Goal: Task Accomplishment & Management: Complete application form

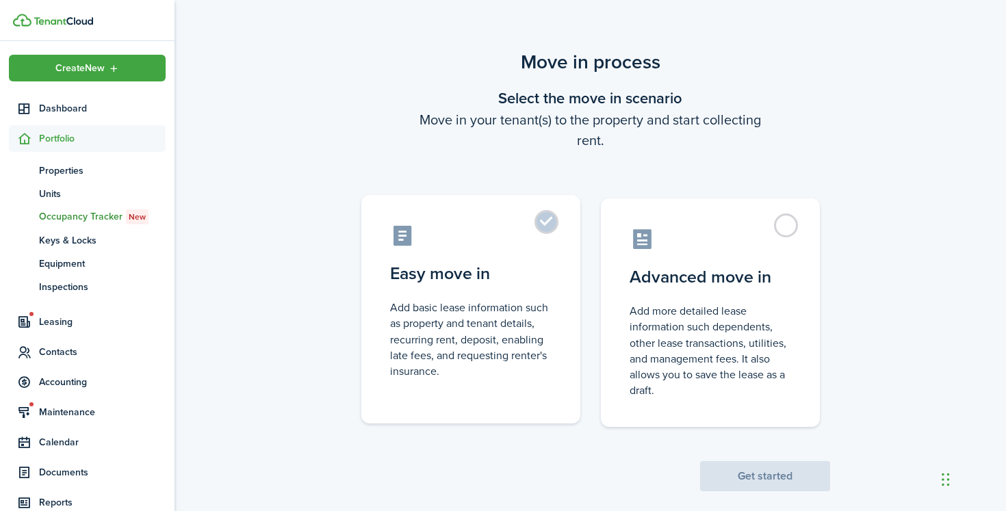
click at [530, 344] on control-radio-card-description "Add basic lease information such as property and tenant details, recurring rent…" at bounding box center [470, 339] width 161 height 79
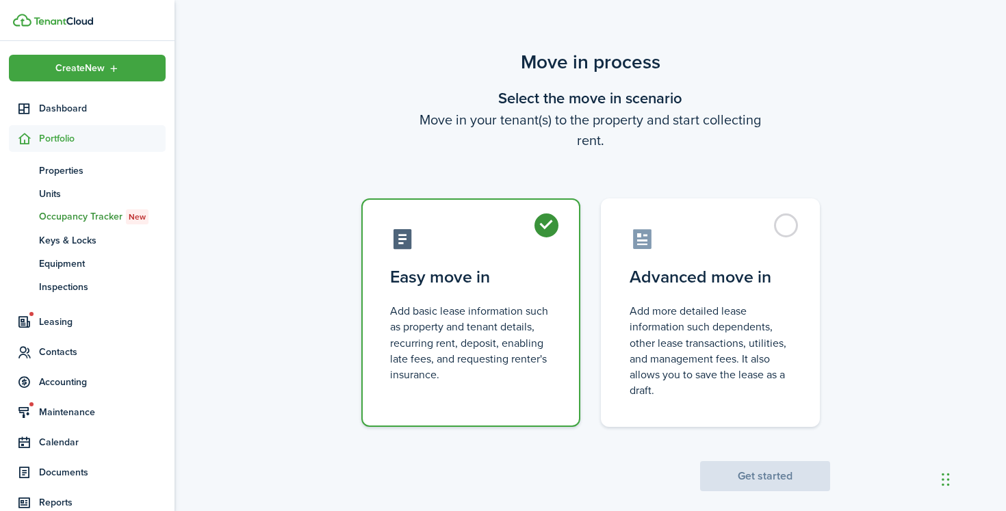
radio input "true"
click at [740, 475] on button "Get started" at bounding box center [765, 476] width 130 height 30
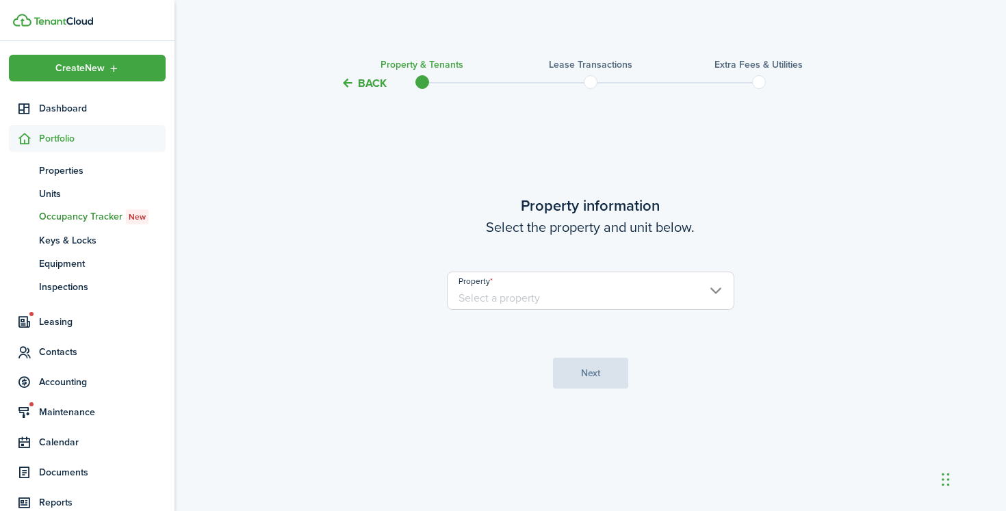
click at [614, 298] on input "Property" at bounding box center [590, 291] width 287 height 38
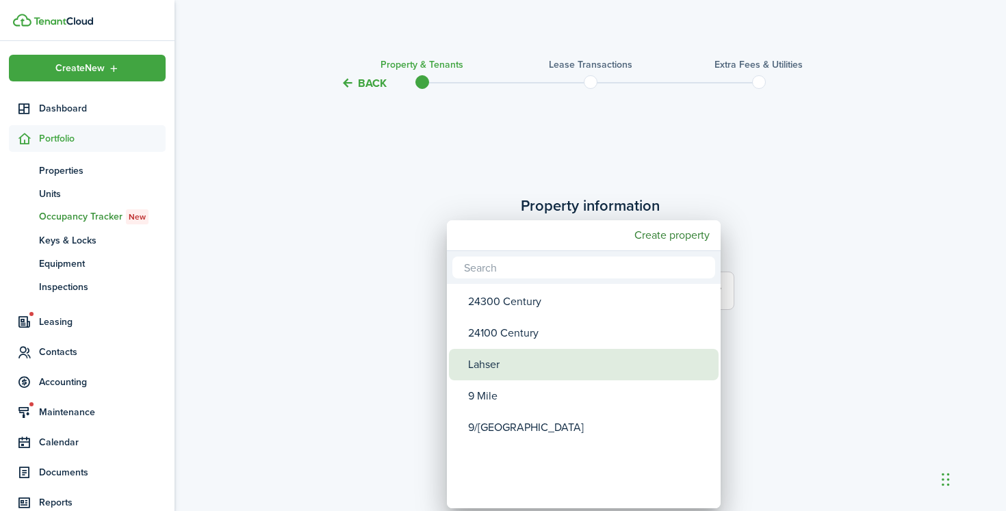
click at [564, 360] on div "Lahser" at bounding box center [589, 364] width 242 height 31
type input "Lahser"
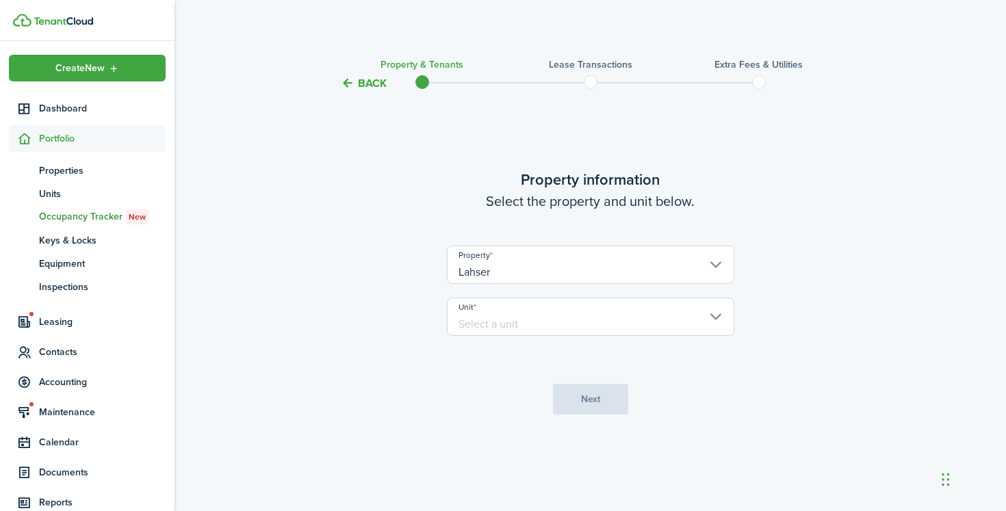
click at [575, 313] on input "Unit" at bounding box center [590, 317] width 287 height 38
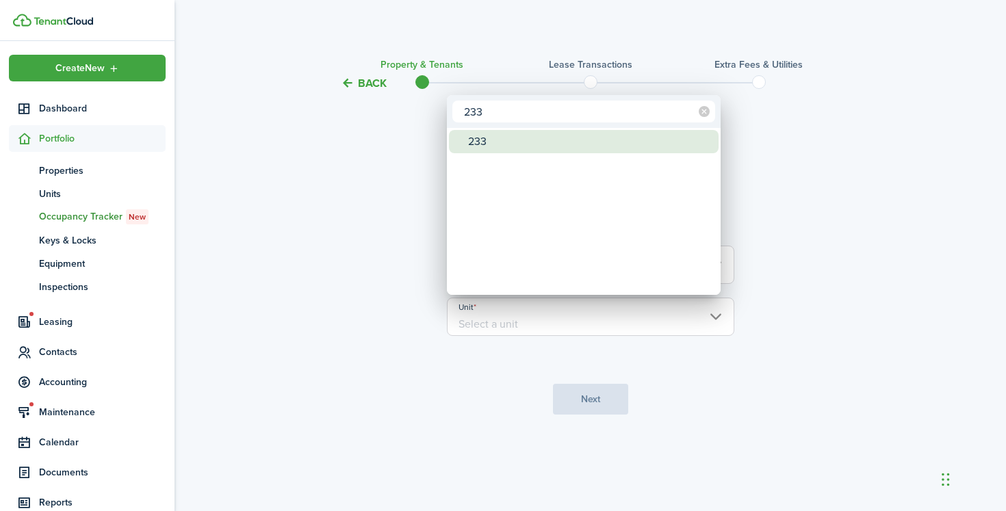
type input "233"
click at [559, 138] on div "233" at bounding box center [589, 141] width 242 height 23
type input "233"
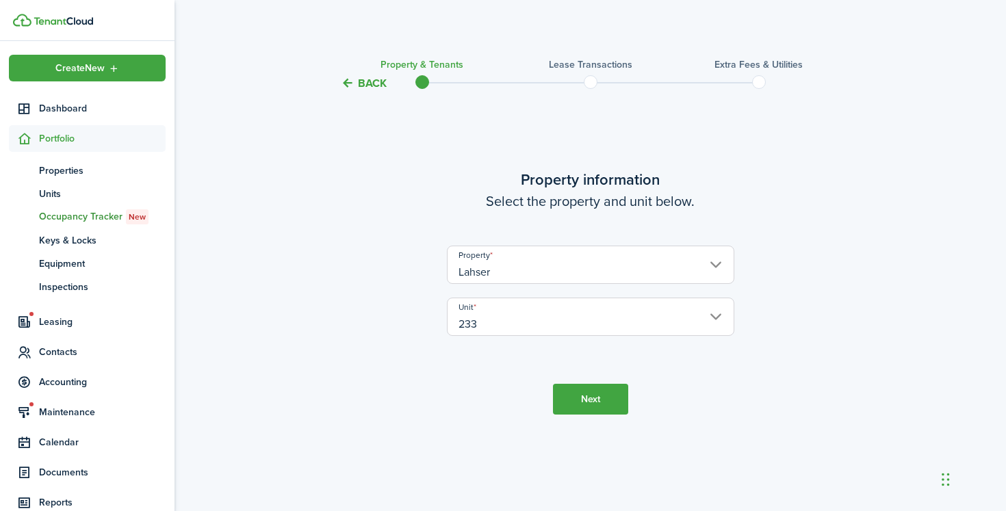
click at [586, 399] on button "Next" at bounding box center [590, 399] width 75 height 31
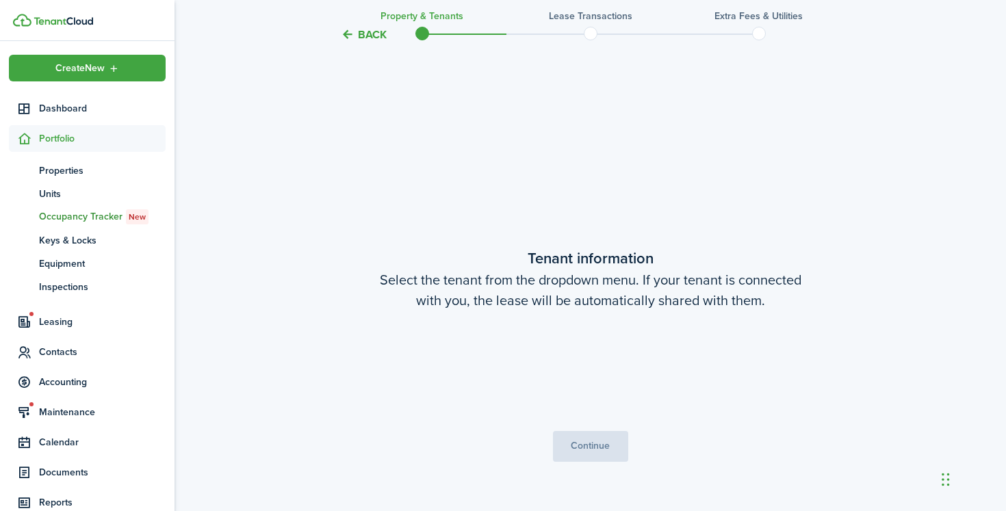
scroll to position [419, 0]
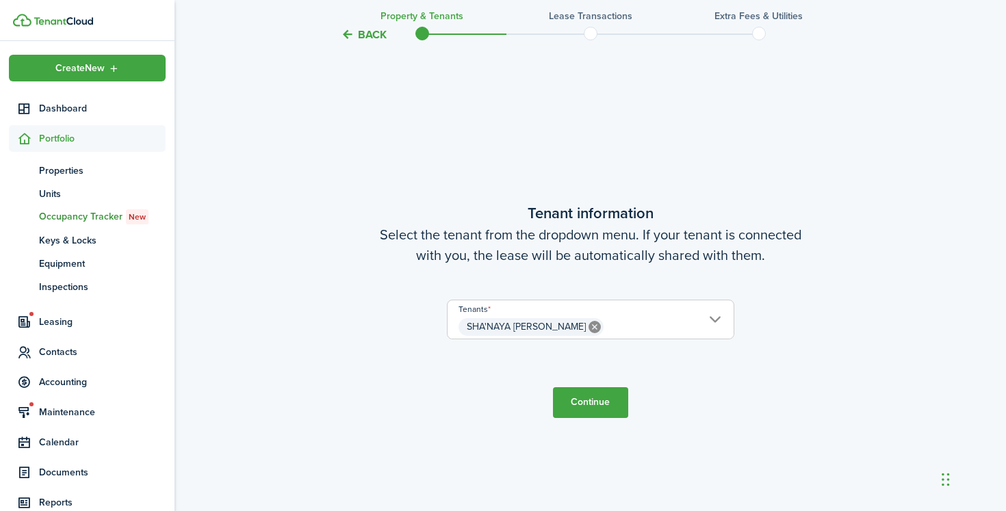
click at [594, 400] on button "Continue" at bounding box center [590, 402] width 75 height 31
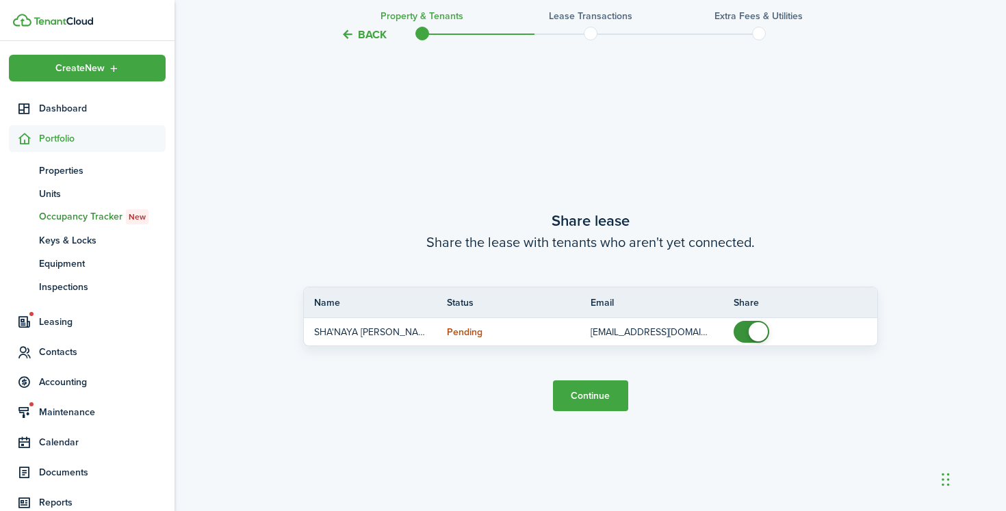
scroll to position [930, 0]
click at [603, 399] on button "Continue" at bounding box center [590, 395] width 75 height 31
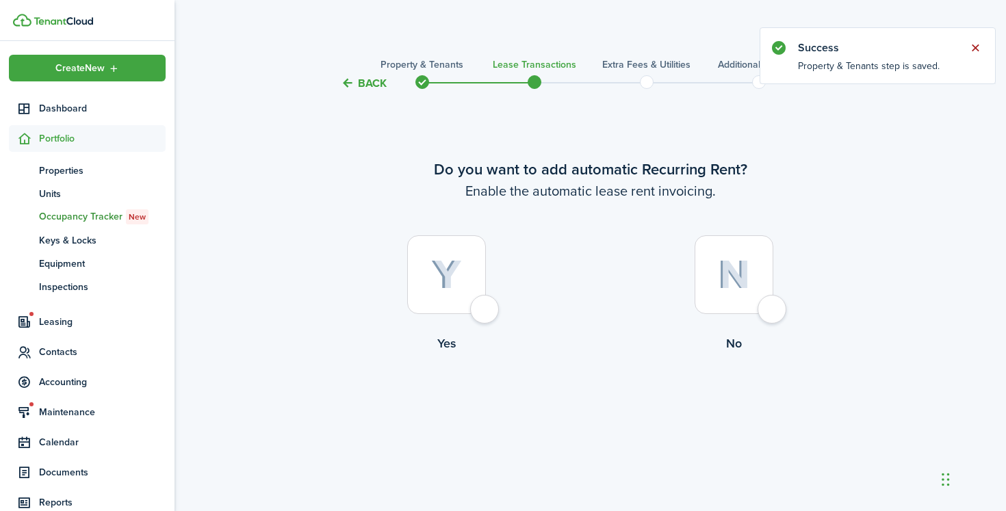
click at [973, 49] on button "Close notify" at bounding box center [974, 47] width 19 height 19
click at [733, 241] on div at bounding box center [733, 274] width 79 height 79
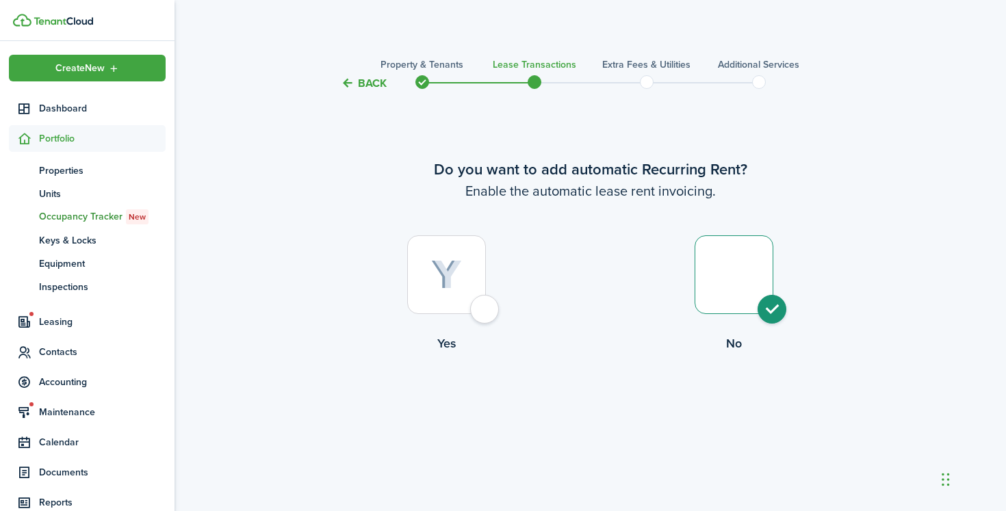
radio input "true"
click at [452, 257] on div at bounding box center [446, 274] width 79 height 79
radio input "true"
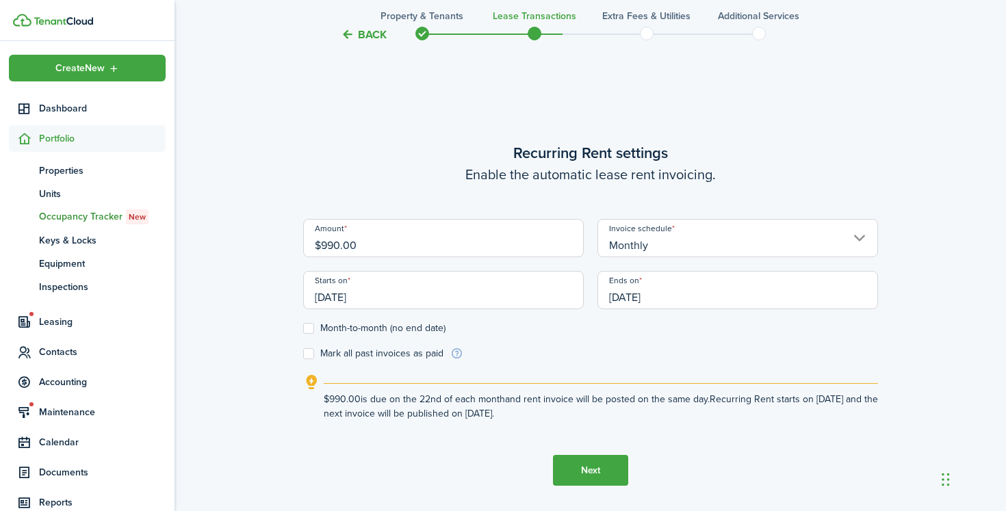
scroll to position [419, 0]
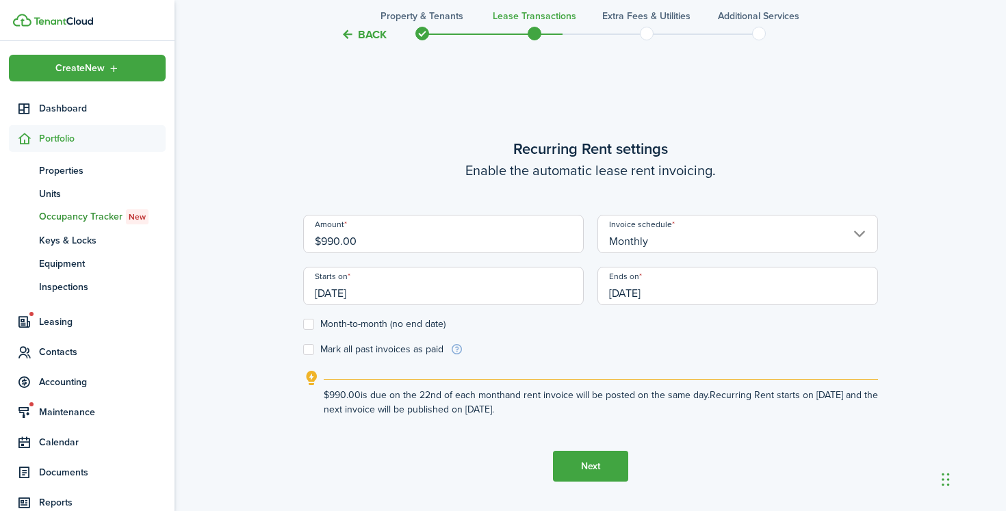
click at [471, 243] on input "$990.00" at bounding box center [443, 234] width 280 height 38
click at [692, 235] on input "Monthly" at bounding box center [737, 234] width 280 height 38
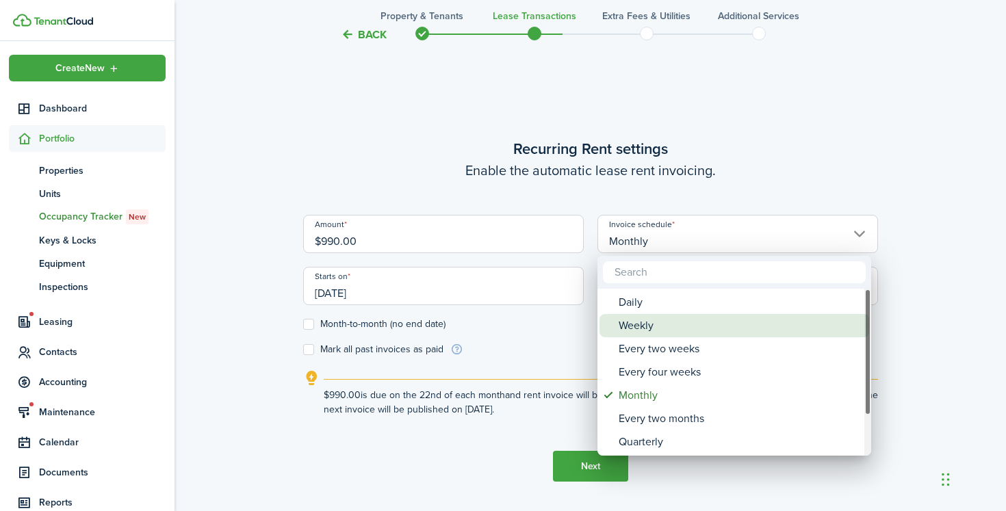
click at [663, 328] on div "Weekly" at bounding box center [739, 325] width 242 height 23
type input "Weekly"
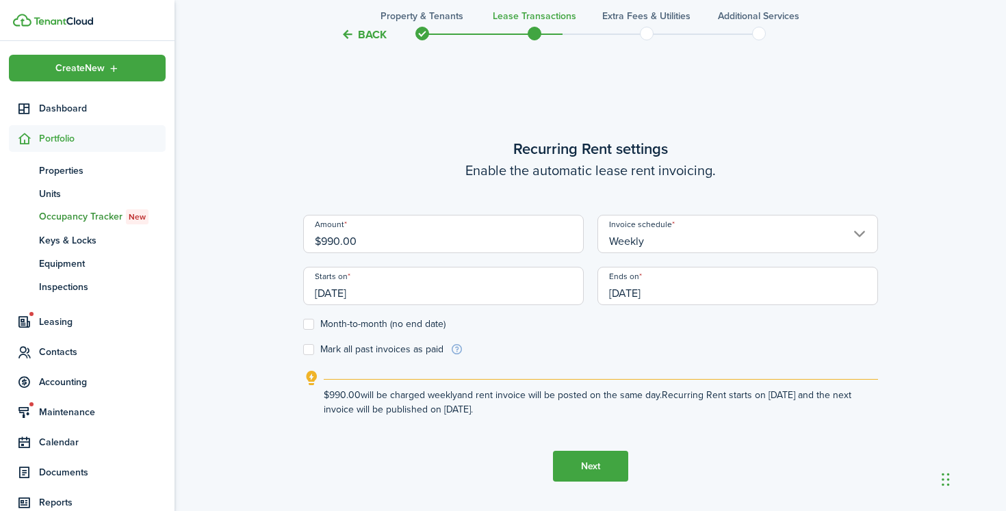
click at [499, 246] on input "$990.00" at bounding box center [443, 234] width 280 height 38
type input "$250.00"
click at [486, 153] on wizard-step-header-title "Recurring Rent settings" at bounding box center [590, 149] width 575 height 23
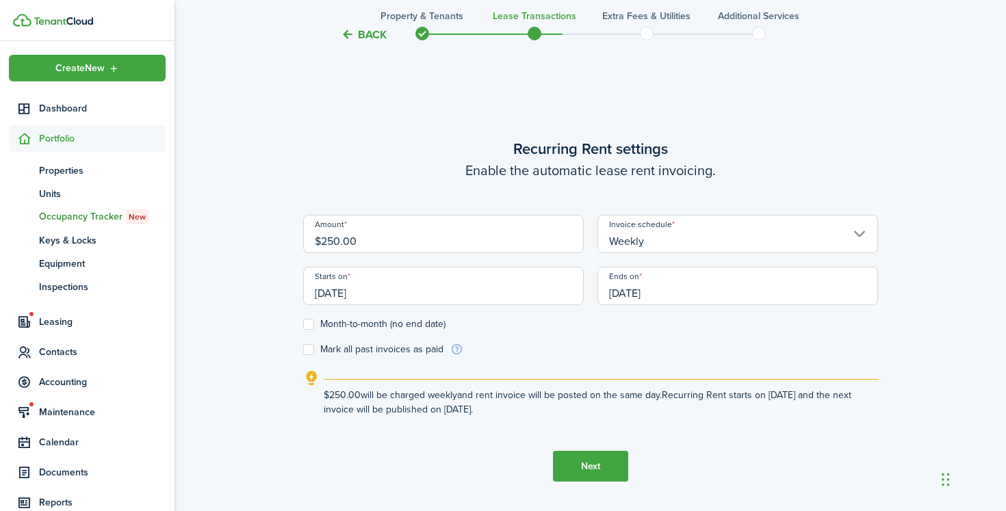
click at [668, 298] on input "[DATE]" at bounding box center [737, 286] width 280 height 38
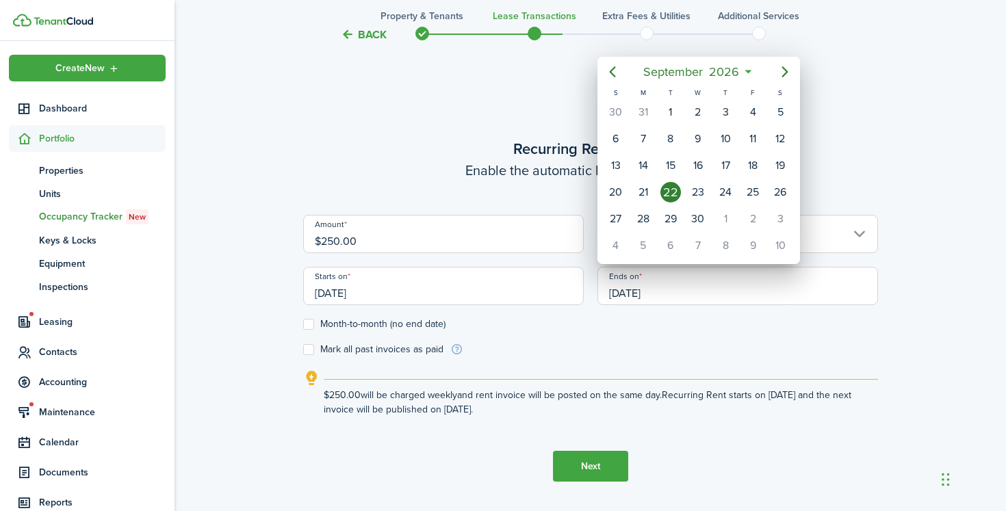
click at [605, 347] on div at bounding box center [503, 256] width 1225 height 730
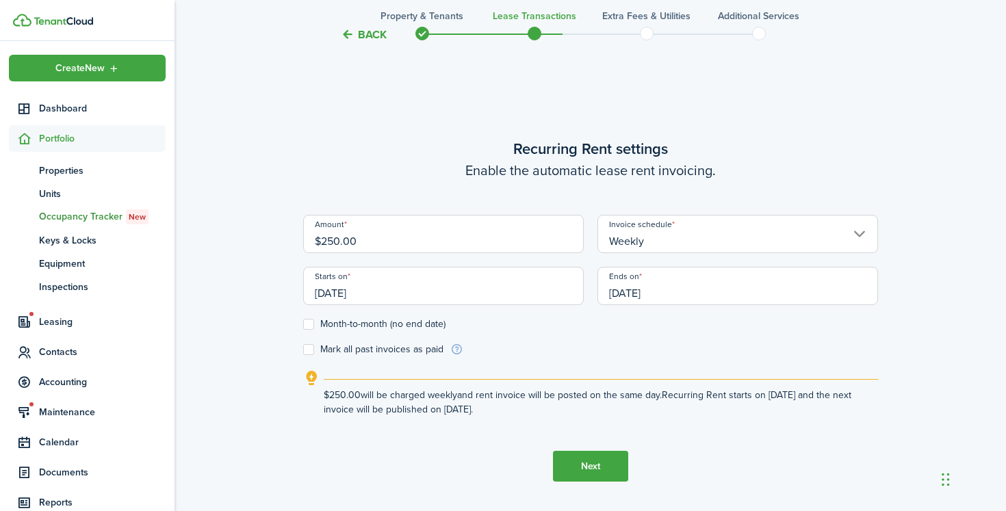
click at [439, 326] on label "Month-to-month (no end date)" at bounding box center [374, 324] width 142 height 11
click at [303, 325] on input "Month-to-month (no end date)" at bounding box center [302, 324] width 1 height 1
checkbox input "true"
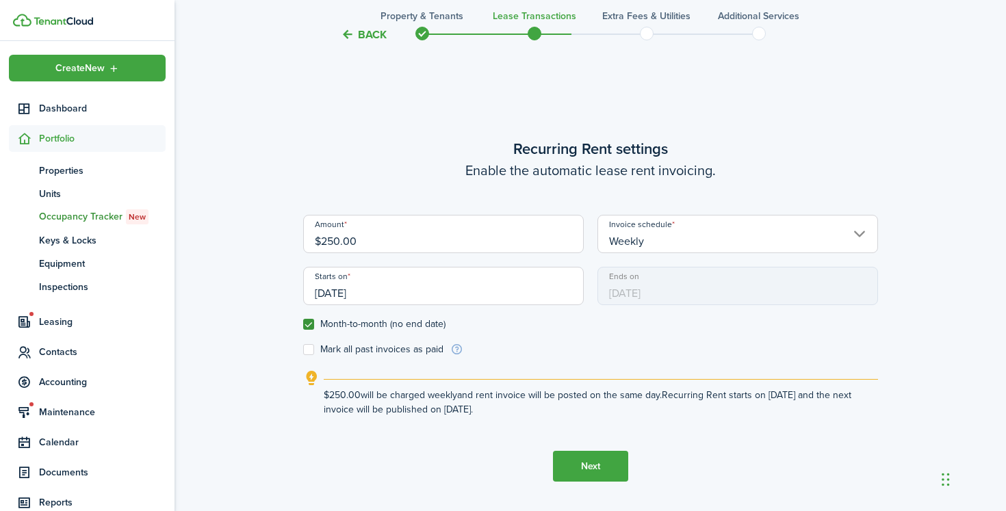
click at [608, 475] on button "Next" at bounding box center [590, 466] width 75 height 31
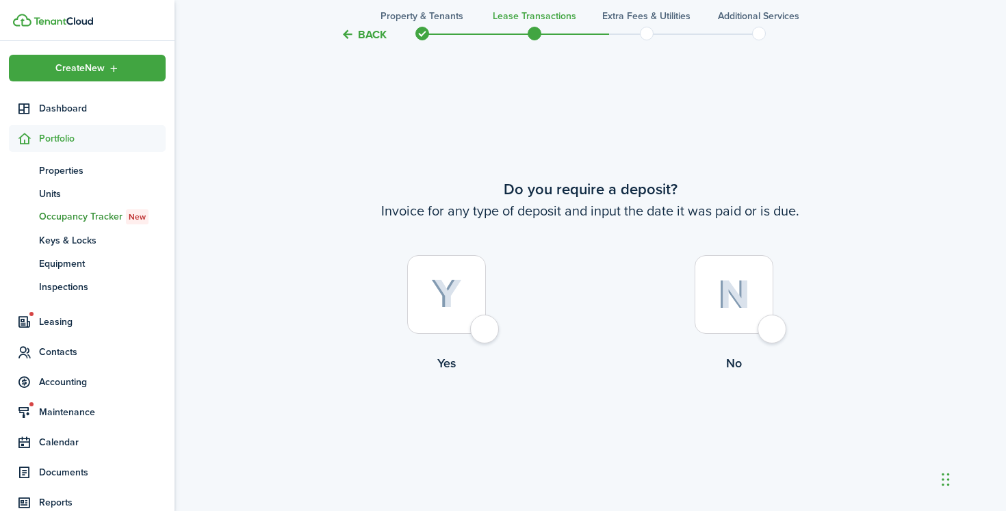
scroll to position [930, 0]
click at [733, 307] on img at bounding box center [734, 292] width 32 height 29
radio input "true"
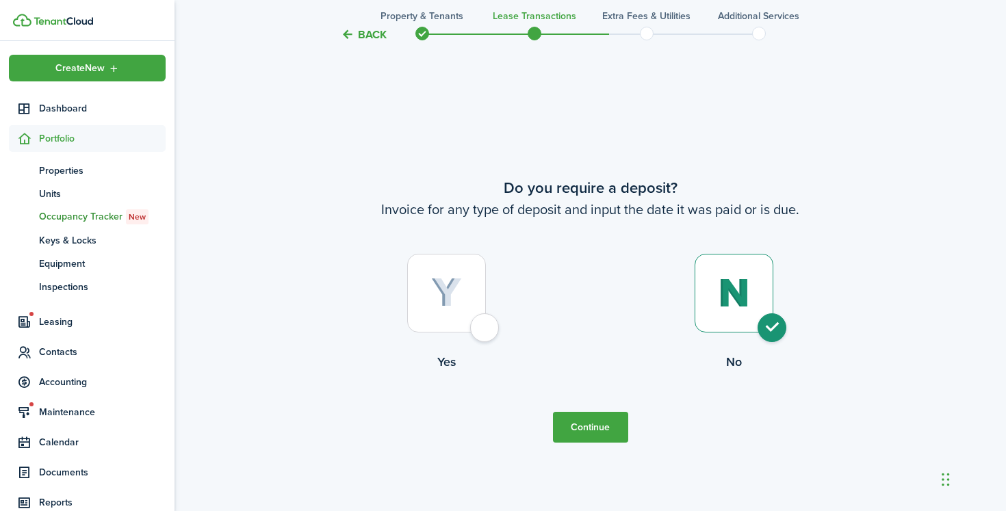
click at [583, 432] on button "Continue" at bounding box center [590, 427] width 75 height 31
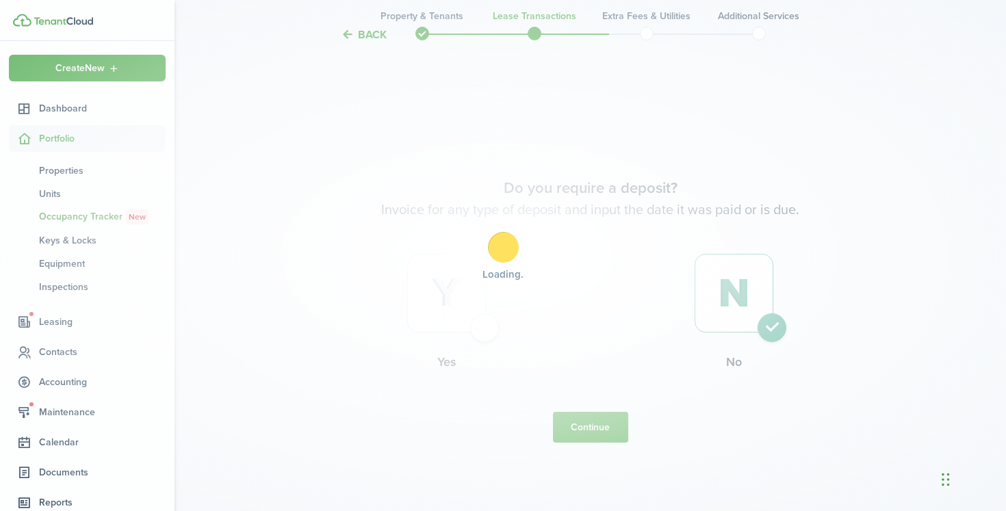
scroll to position [0, 0]
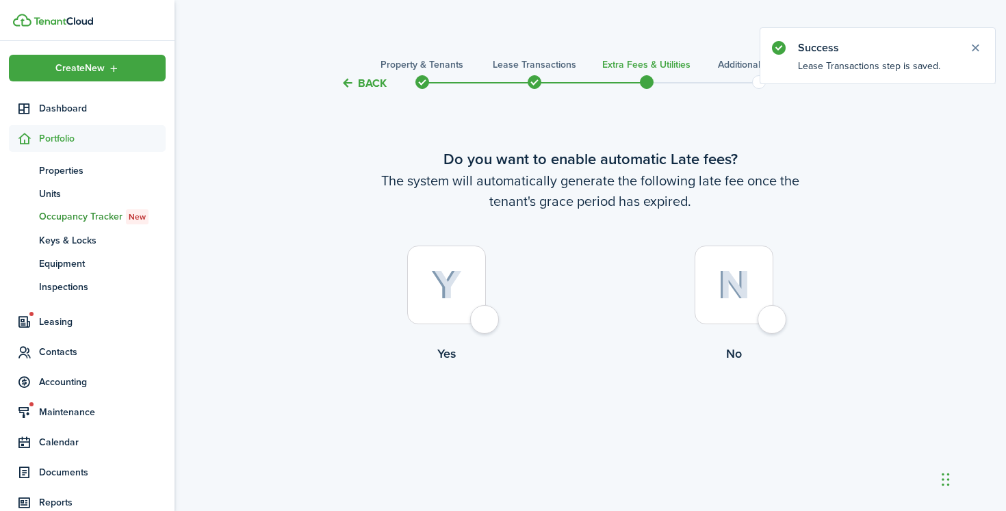
click at [461, 296] on img at bounding box center [446, 285] width 31 height 30
radio input "true"
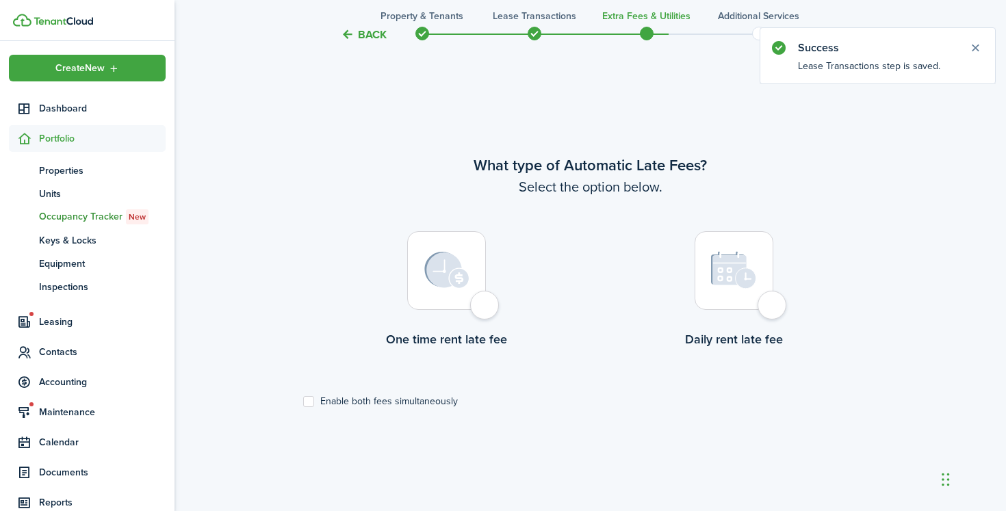
scroll to position [419, 0]
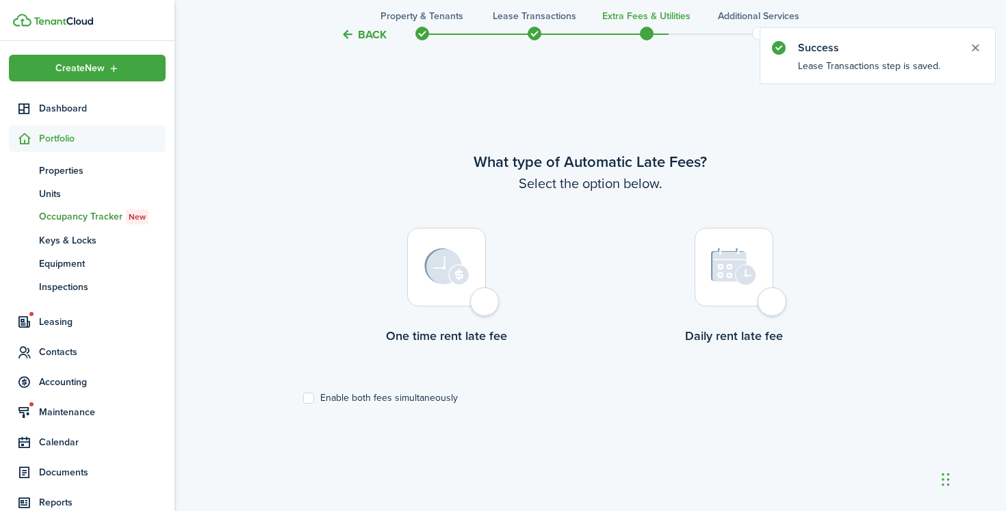
click at [440, 258] on img at bounding box center [446, 266] width 45 height 37
radio input "true"
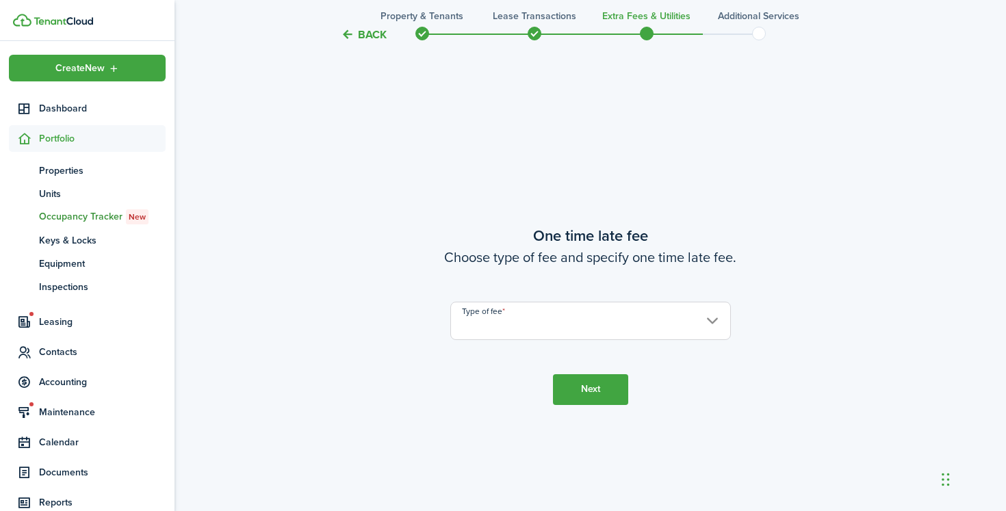
scroll to position [930, 0]
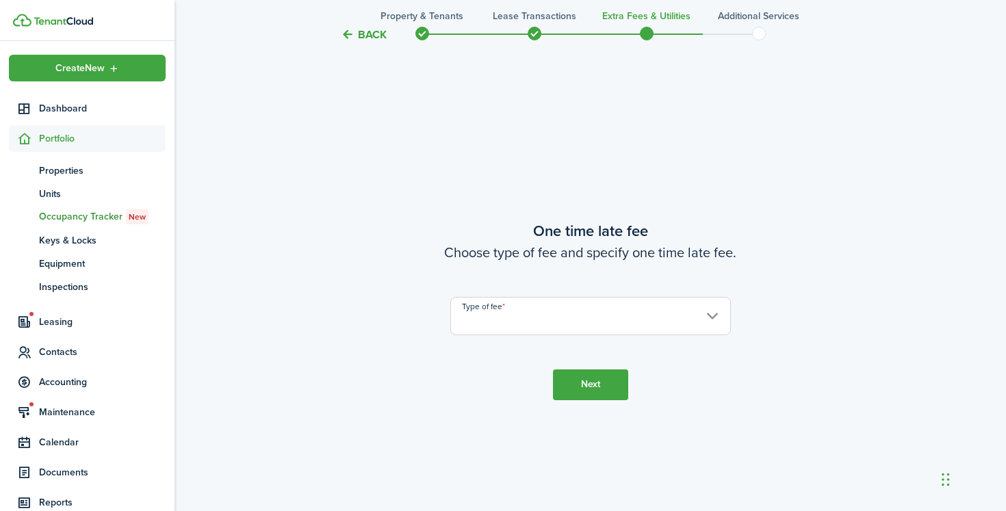
click at [519, 322] on input "Type of fee" at bounding box center [590, 316] width 280 height 38
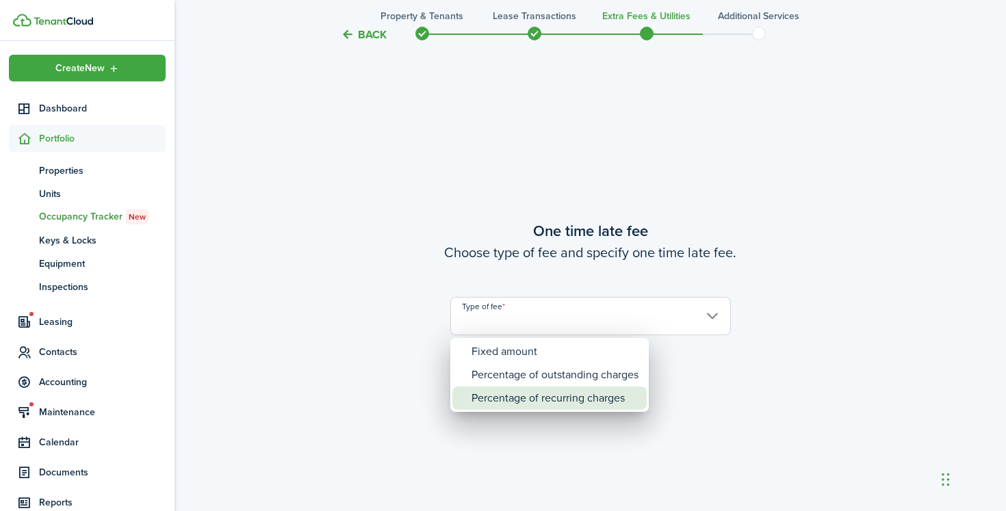
click at [524, 397] on div "Percentage of recurring charges" at bounding box center [554, 398] width 167 height 23
type input "Percentage of recurring charges"
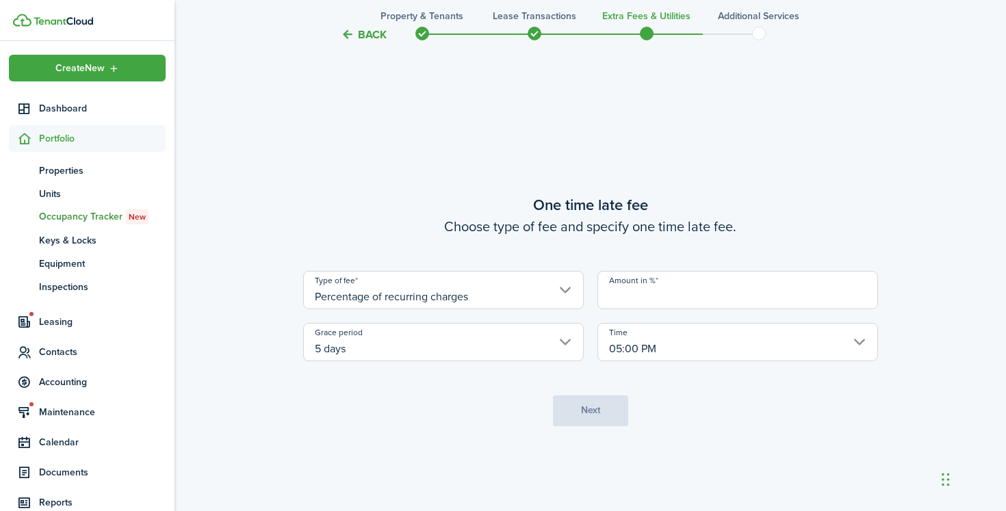
click at [670, 304] on input "Amount in %" at bounding box center [737, 290] width 280 height 38
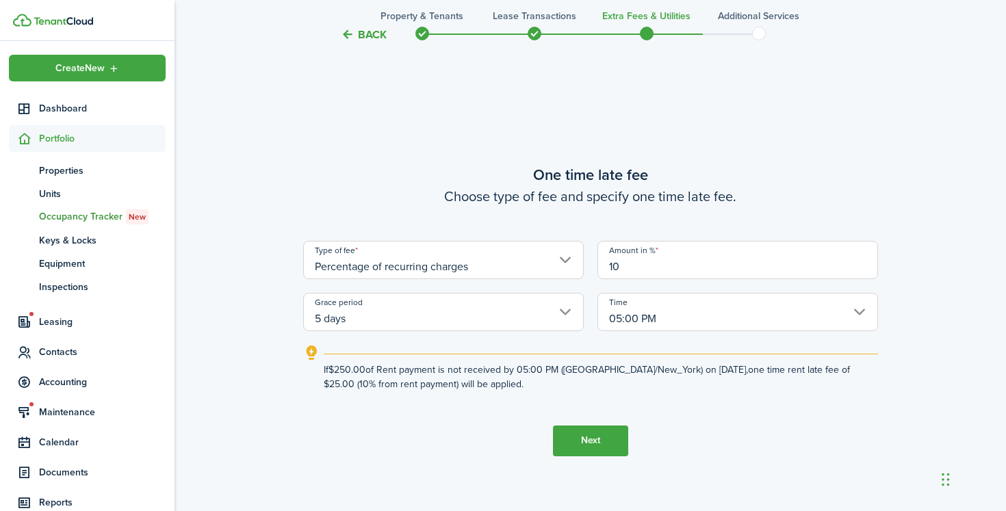
type input "10"
click at [668, 231] on lease-wizard-late-fee-onetime "One time late fee Choose type of fee and specify one time late fee. Type of fee…" at bounding box center [590, 278] width 575 height 228
click at [595, 449] on button "Next" at bounding box center [590, 441] width 75 height 31
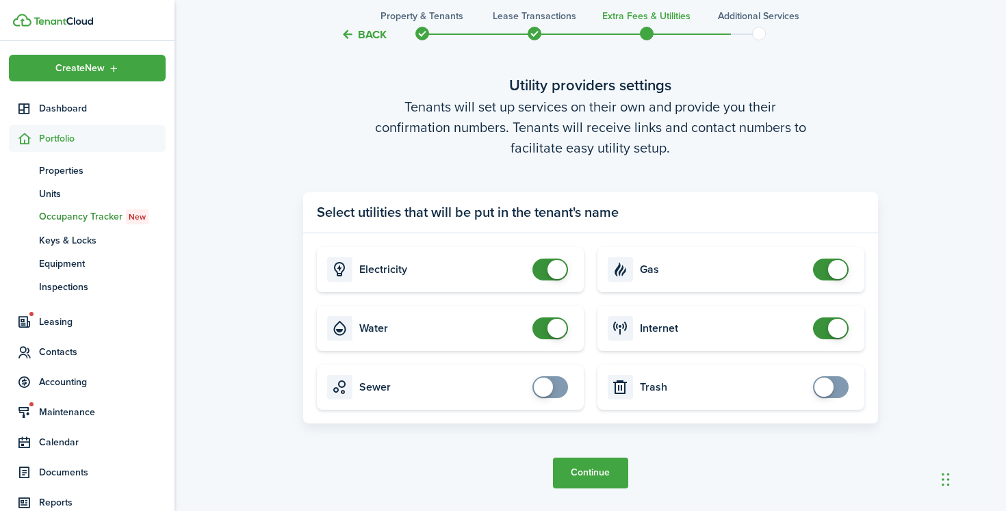
scroll to position [1472, 0]
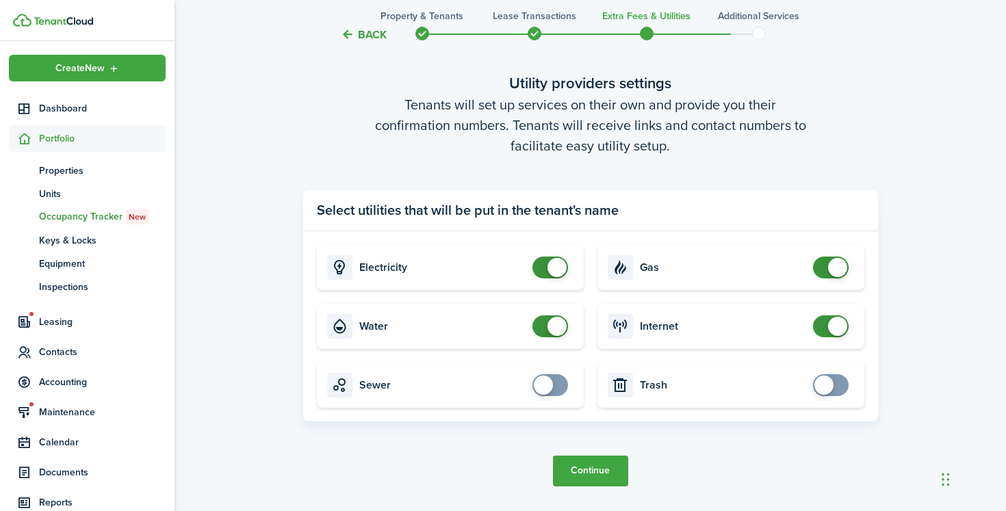
click at [550, 393] on span at bounding box center [550, 385] width 14 height 22
checkbox input "false"
click at [547, 388] on span at bounding box center [550, 385] width 14 height 22
checkbox input "false"
click at [554, 329] on span at bounding box center [556, 326] width 19 height 19
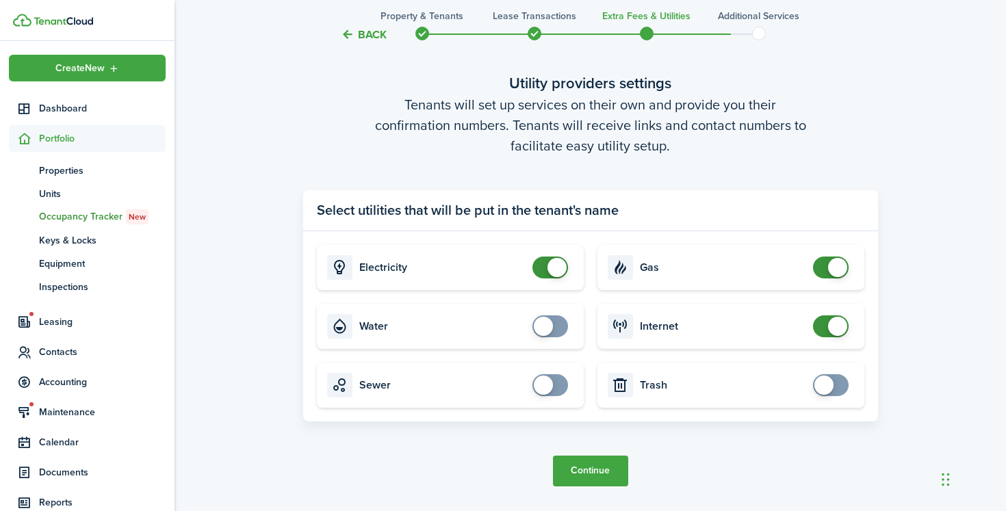
checkbox input "false"
click at [553, 270] on span at bounding box center [556, 267] width 19 height 19
click at [835, 315] on span at bounding box center [831, 326] width 14 height 22
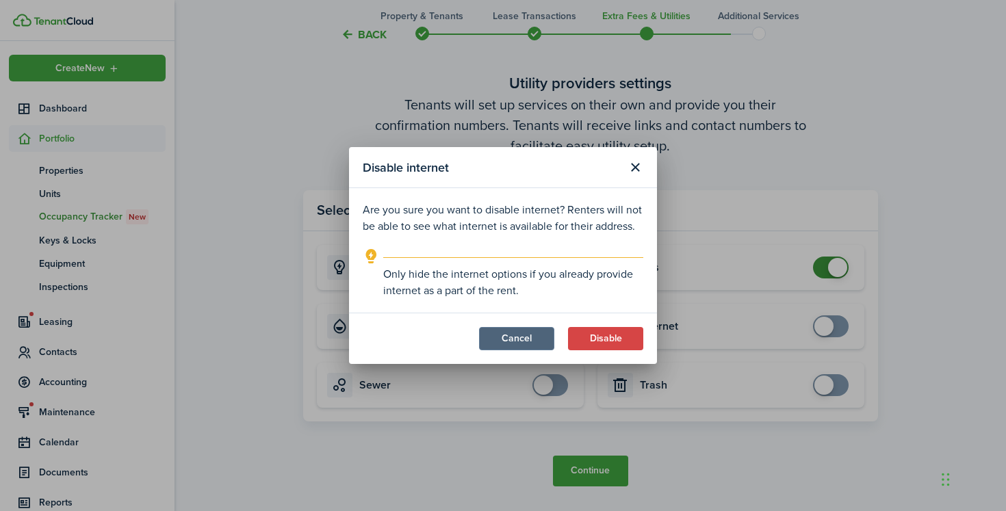
click at [543, 339] on button "Cancel" at bounding box center [516, 338] width 75 height 23
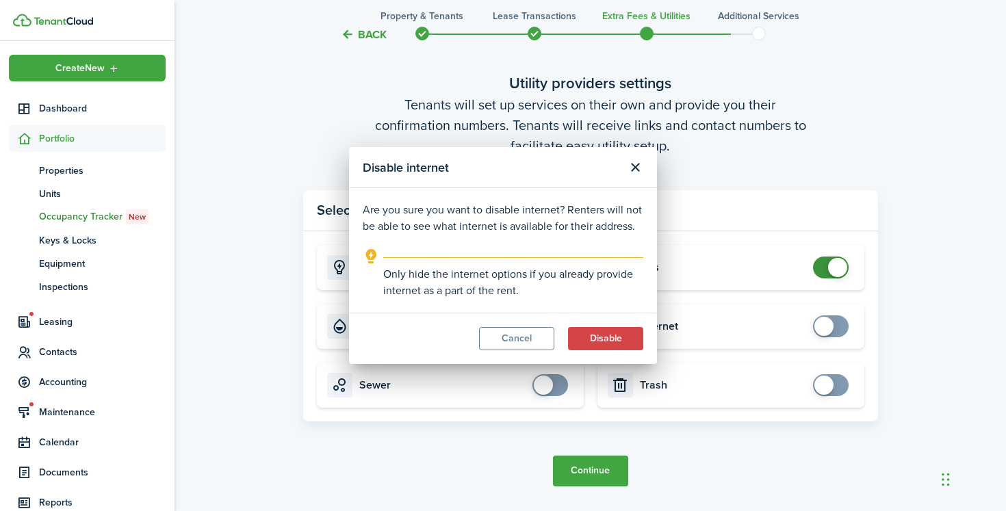
checkbox input "true"
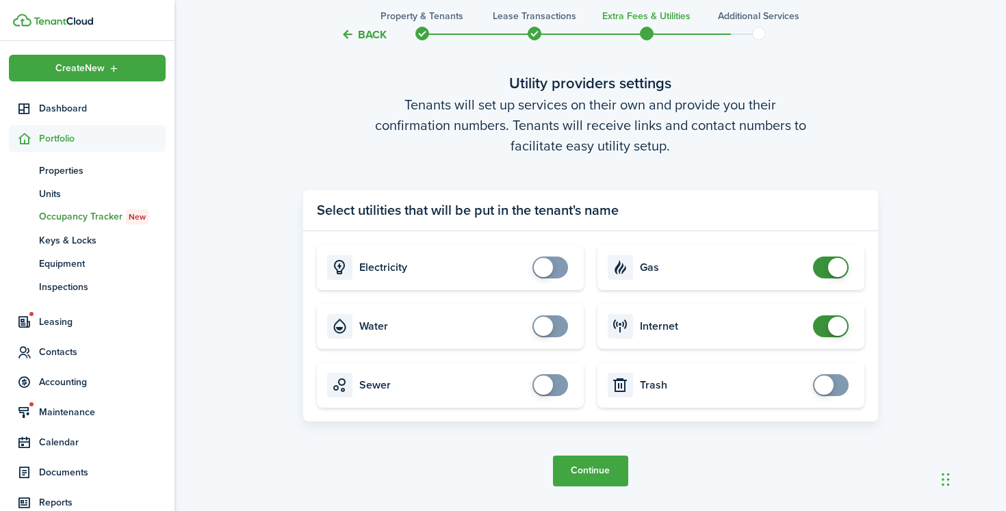
checkbox input "true"
click at [557, 269] on span at bounding box center [550, 268] width 14 height 22
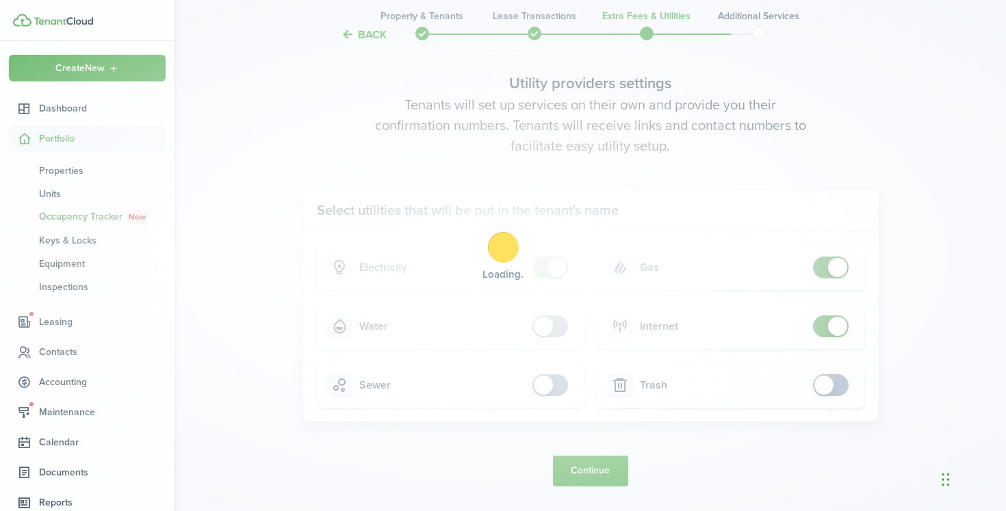
click at [564, 316] on div "Loading" at bounding box center [503, 255] width 1006 height 511
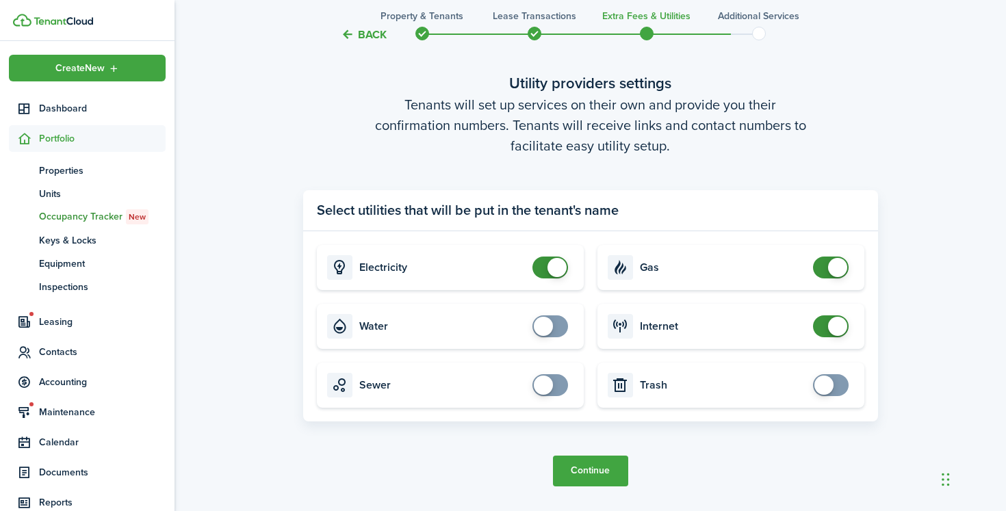
checkbox input "true"
click at [555, 329] on span at bounding box center [550, 326] width 14 height 22
click at [608, 465] on button "Continue" at bounding box center [590, 471] width 75 height 31
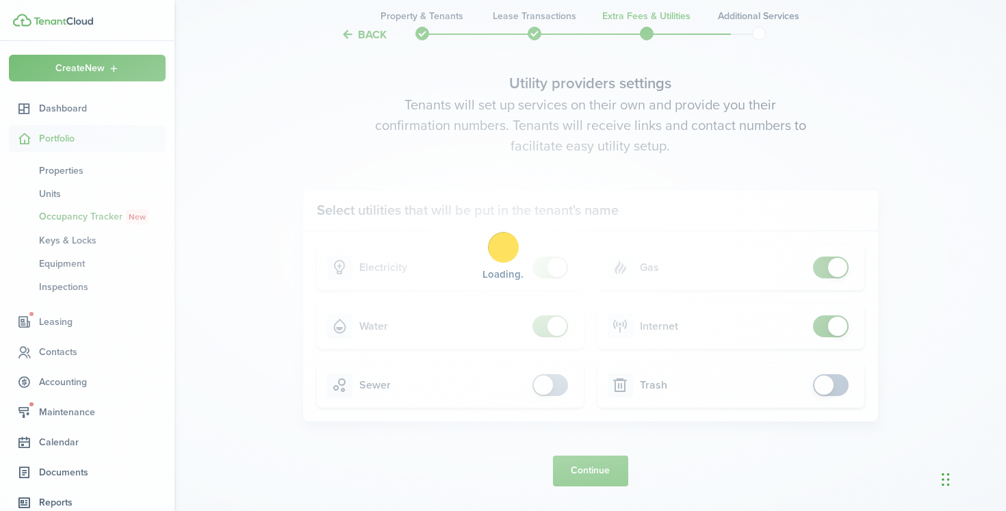
scroll to position [0, 0]
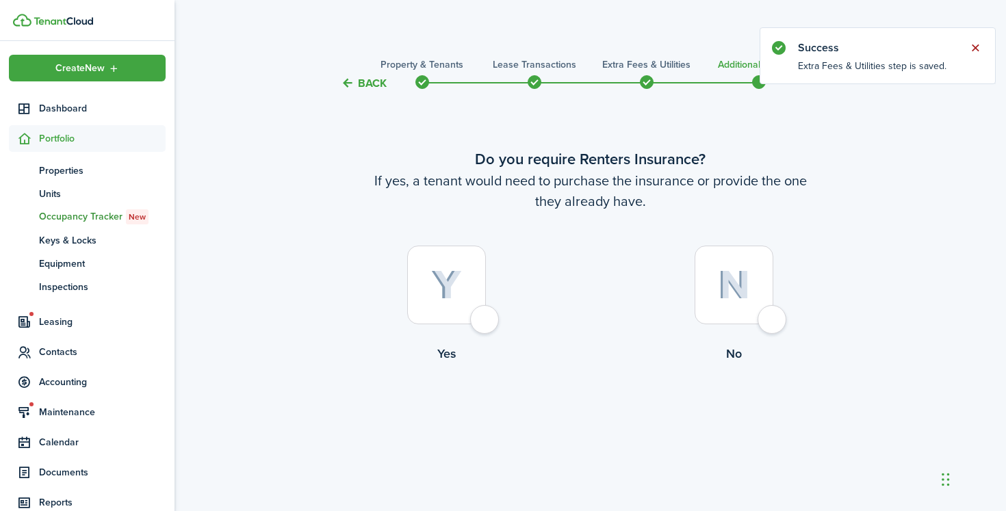
click at [976, 45] on button "Close notify" at bounding box center [974, 47] width 19 height 19
click at [751, 301] on div at bounding box center [733, 285] width 79 height 79
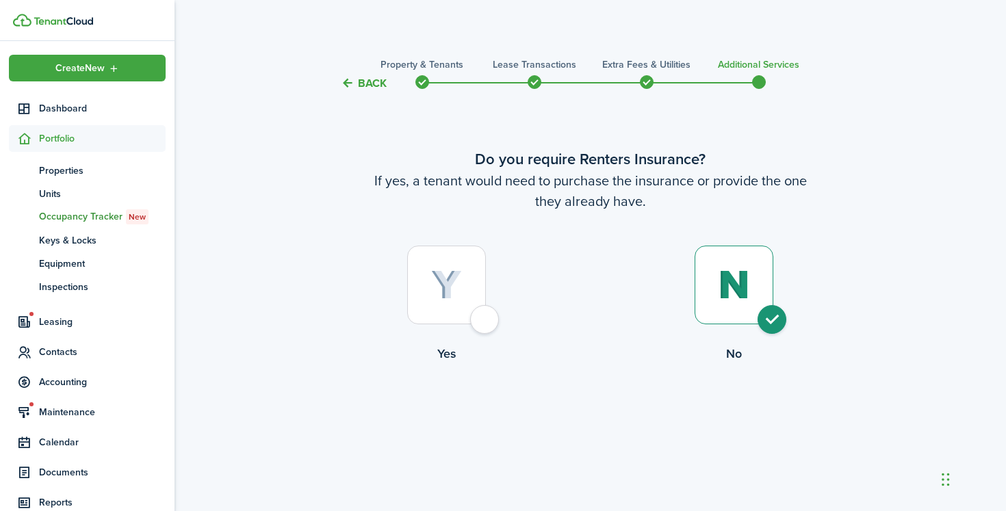
radio input "true"
click at [610, 420] on button "Complete move in" at bounding box center [590, 419] width 101 height 31
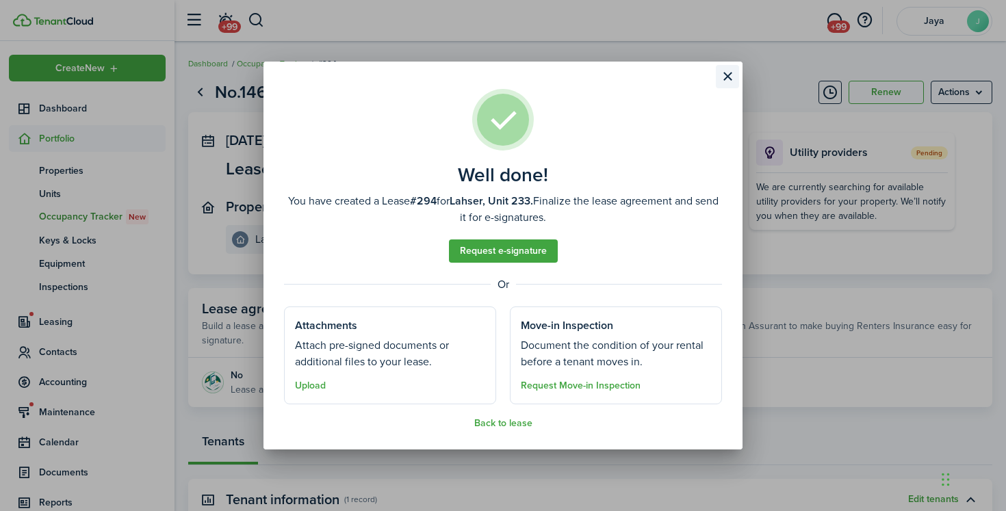
click at [727, 79] on button "Close modal" at bounding box center [727, 76] width 23 height 23
